Goal: Navigation & Orientation: Go to known website

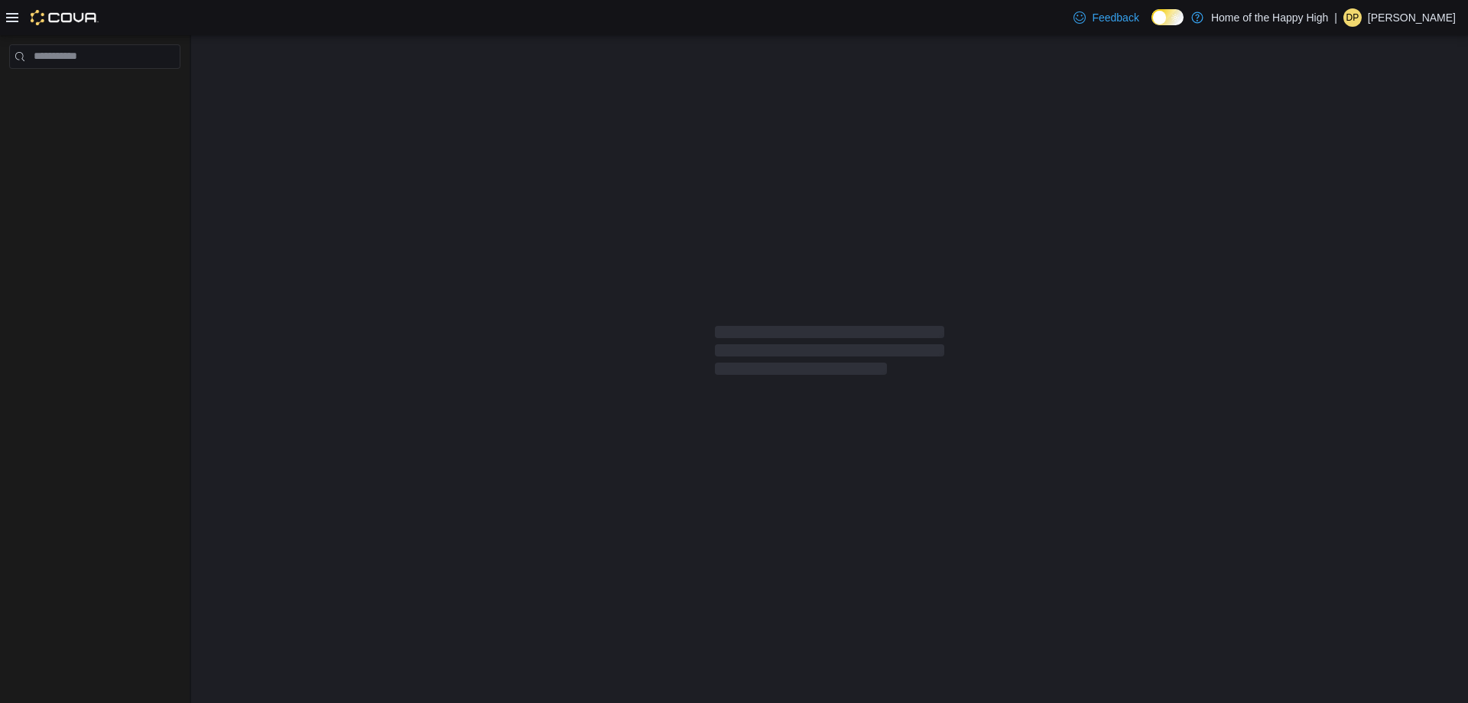
click at [1391, 15] on p "Deanna Pimentel" at bounding box center [1412, 17] width 88 height 18
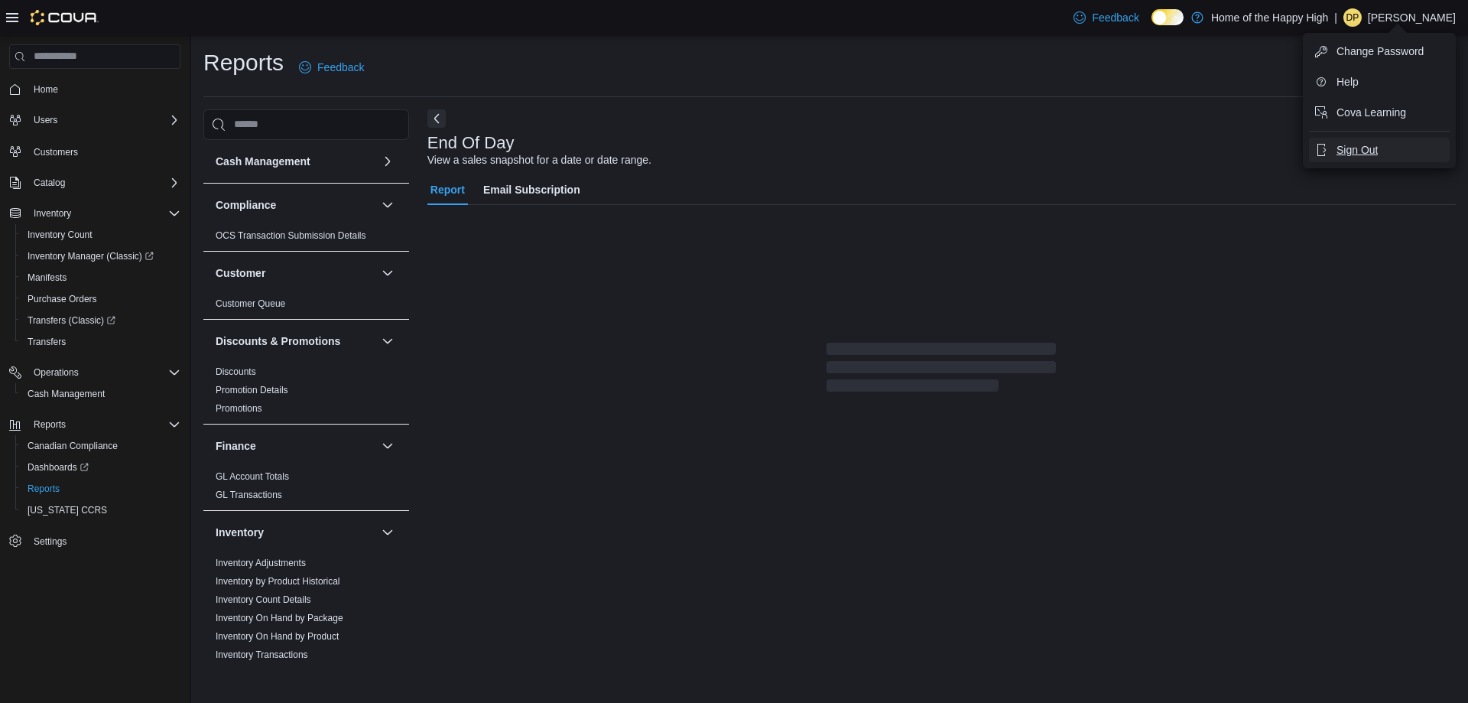
click at [1370, 158] on button "Sign Out" at bounding box center [1379, 150] width 141 height 24
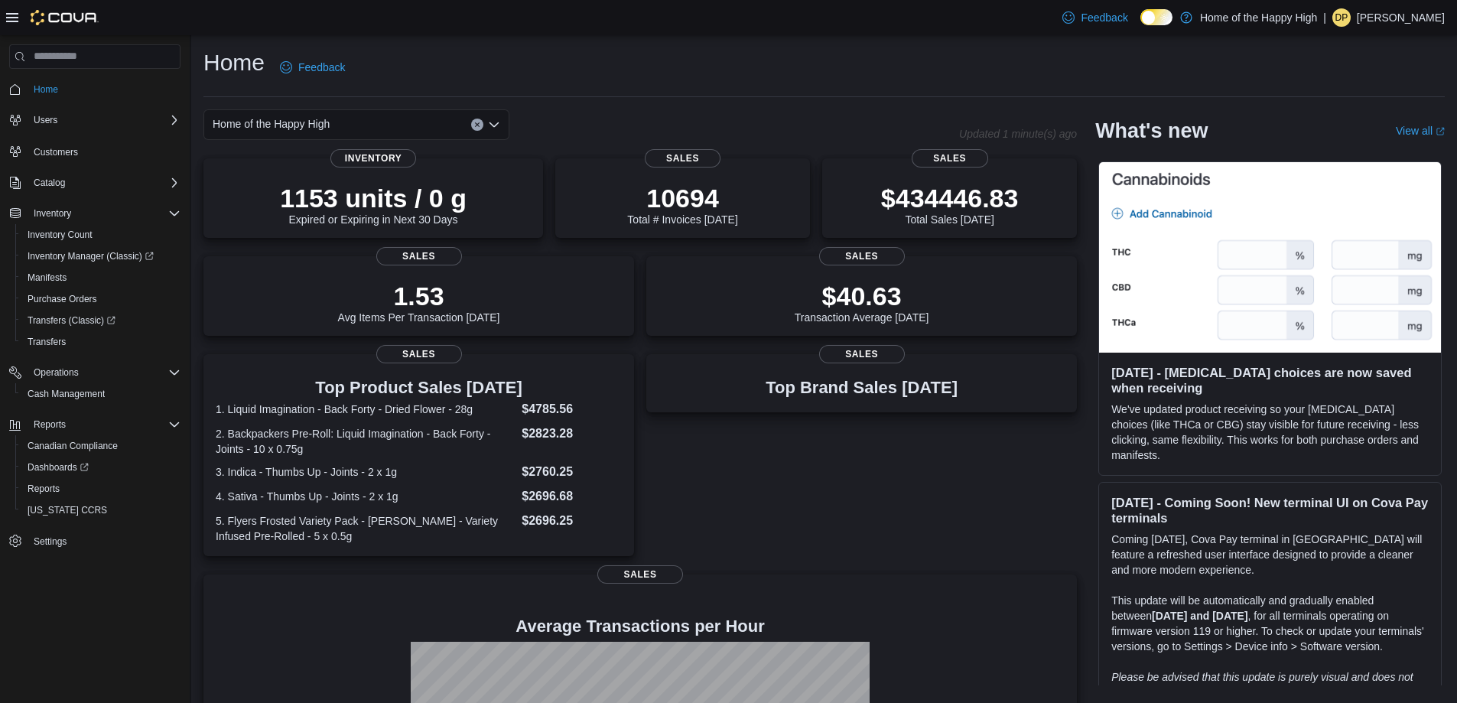
click at [1419, 18] on p "Deanna Pimentel" at bounding box center [1401, 17] width 88 height 18
click at [1343, 147] on span "Sign Out" at bounding box center [1345, 149] width 41 height 15
